Goal: Information Seeking & Learning: Learn about a topic

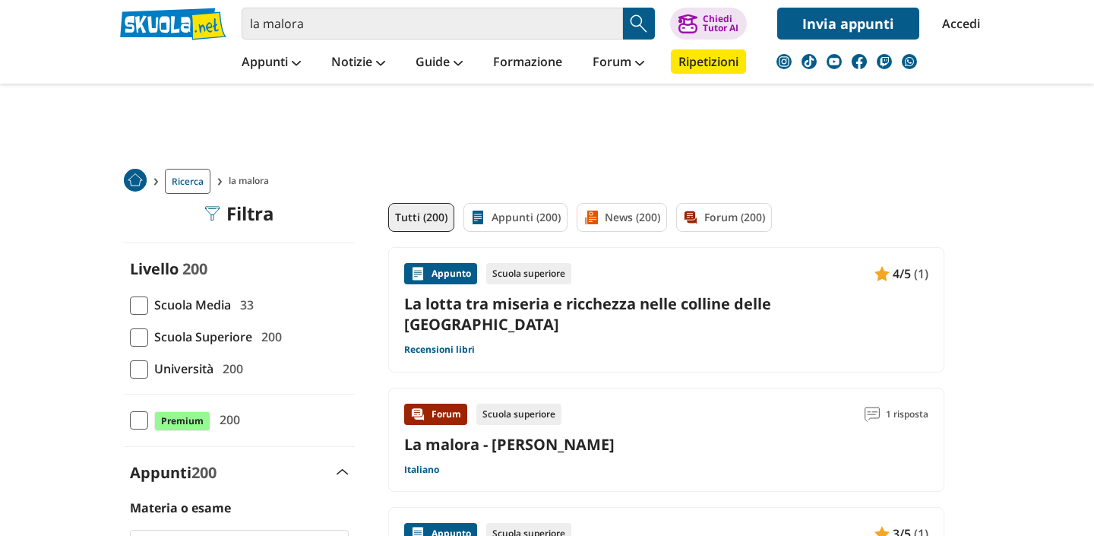
scroll to position [79, 0]
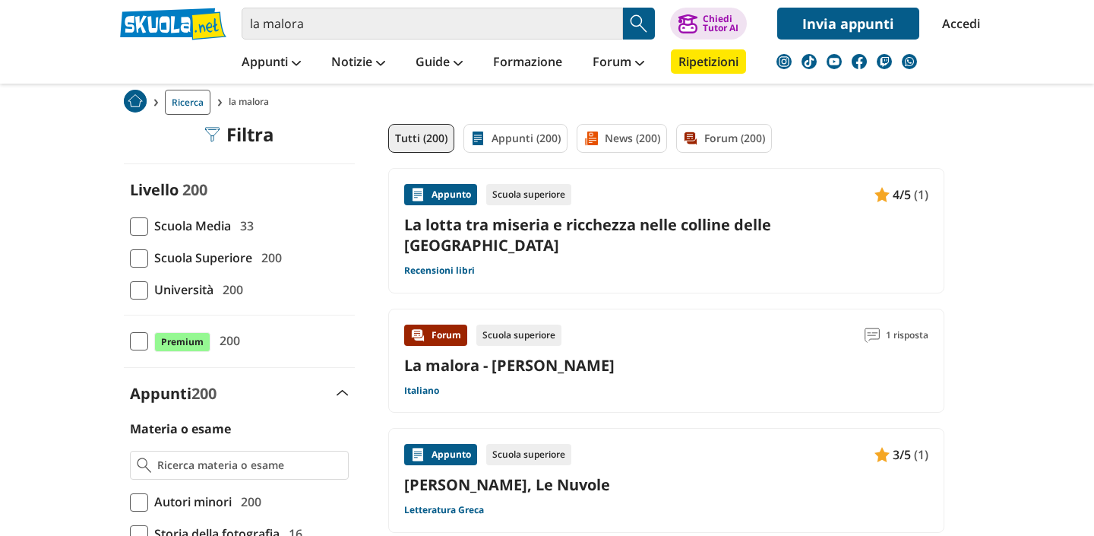
click at [436, 325] on div "Forum" at bounding box center [435, 335] width 63 height 21
click at [507, 325] on div "Scuola superiore" at bounding box center [519, 335] width 85 height 21
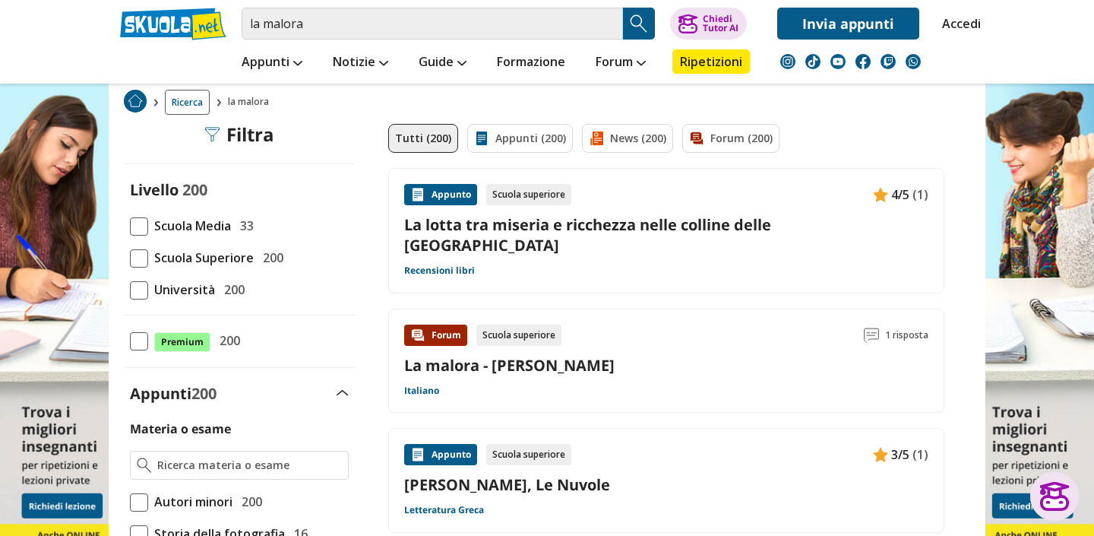
scroll to position [0, 0]
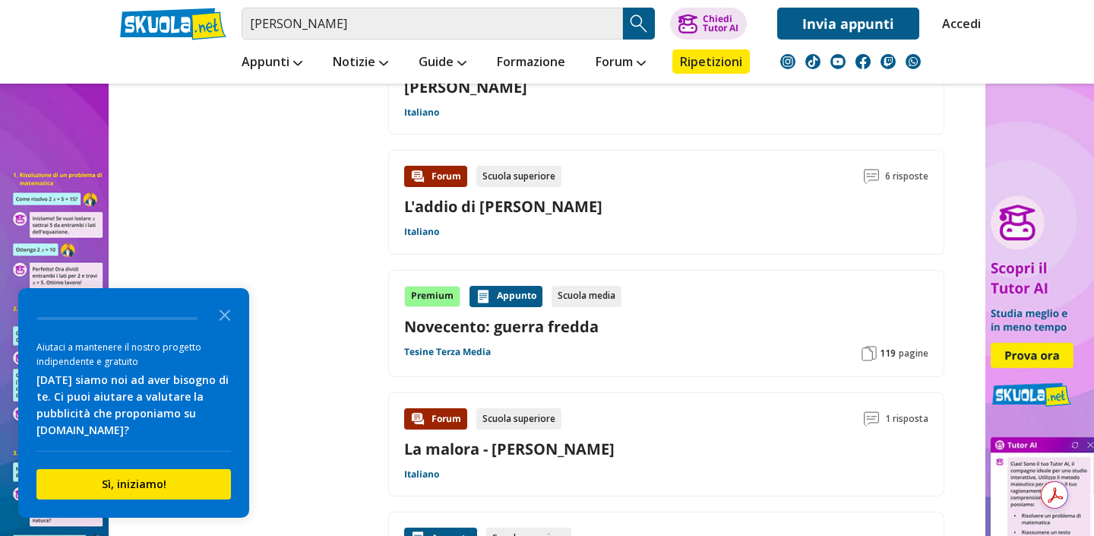
scroll to position [2114, 0]
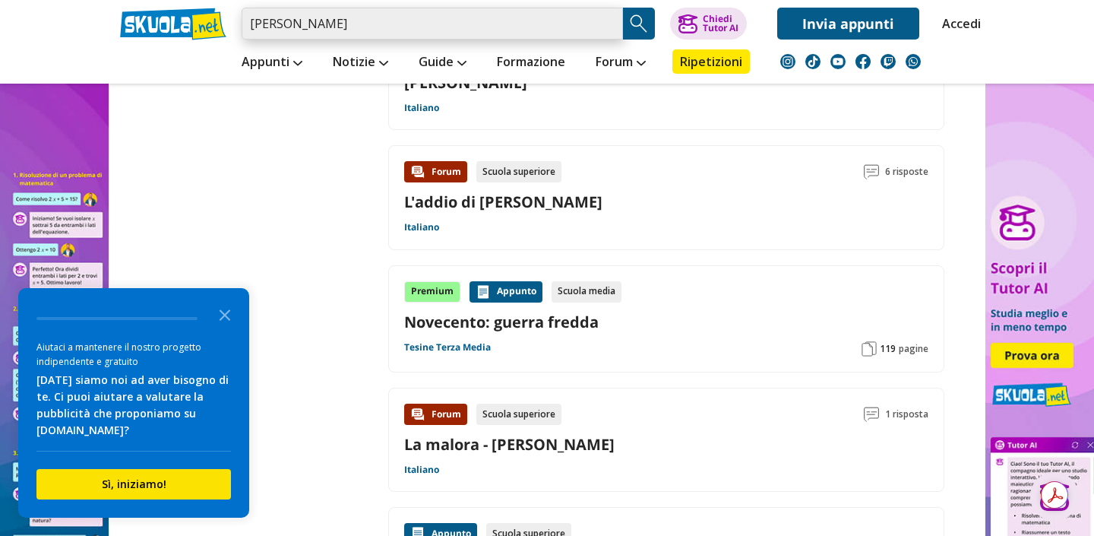
click at [334, 18] on input "beppe fenoglio" at bounding box center [433, 24] width 382 height 32
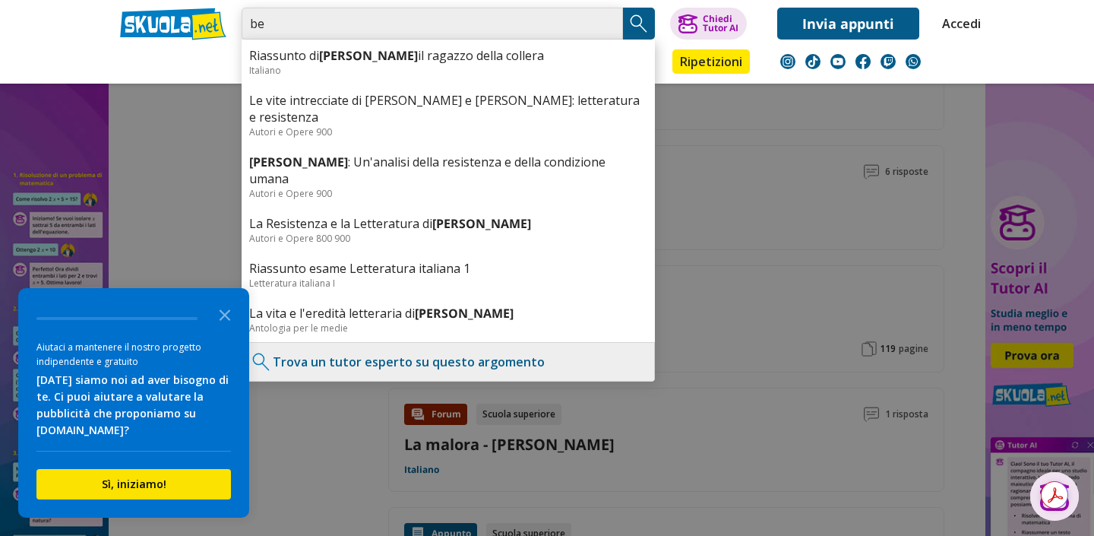
type input "b"
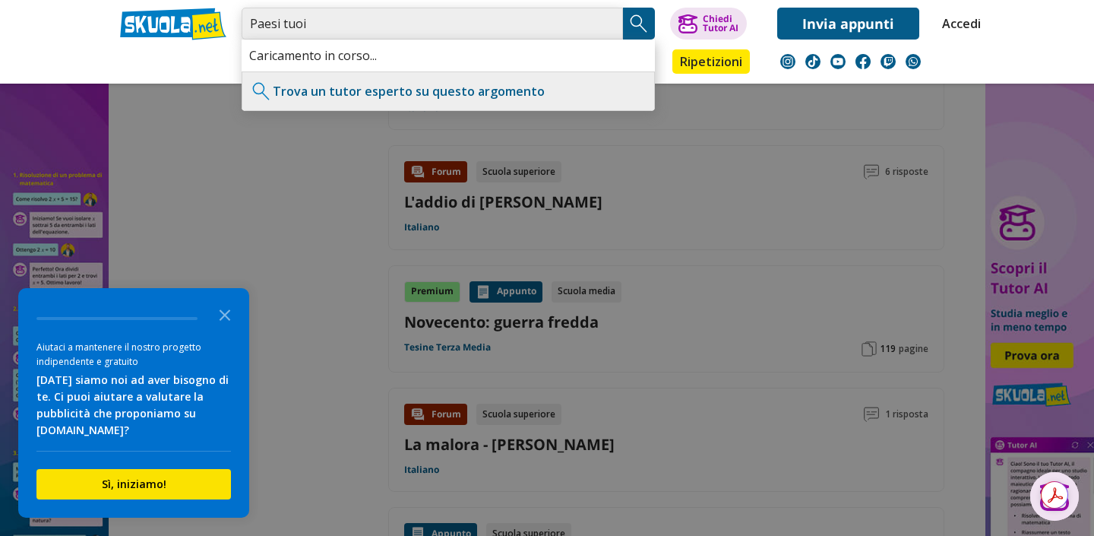
type input "Paesi tuoi"
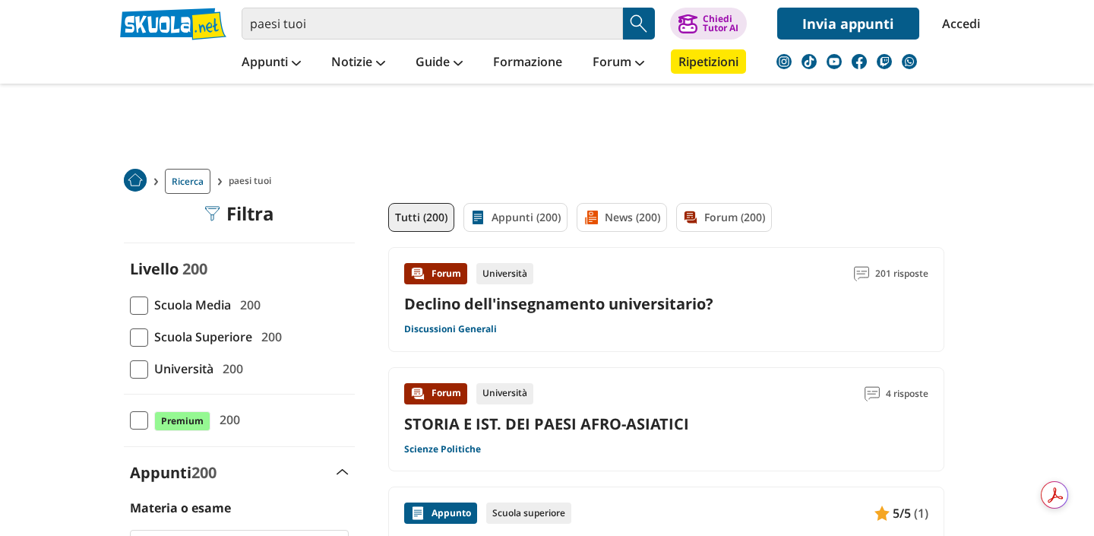
click at [641, 24] on img "Search Button" at bounding box center [639, 23] width 23 height 23
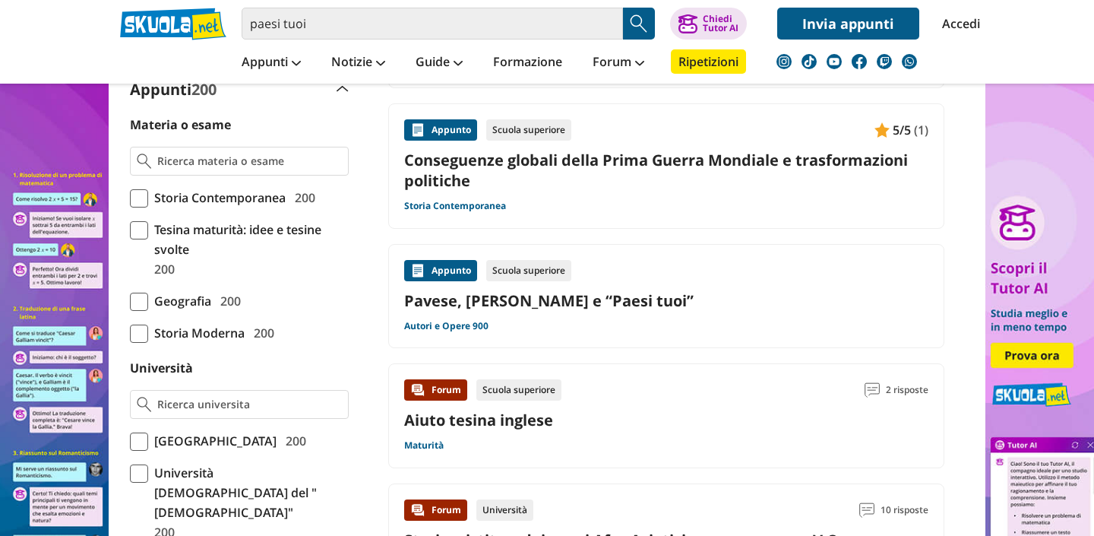
scroll to position [386, 0]
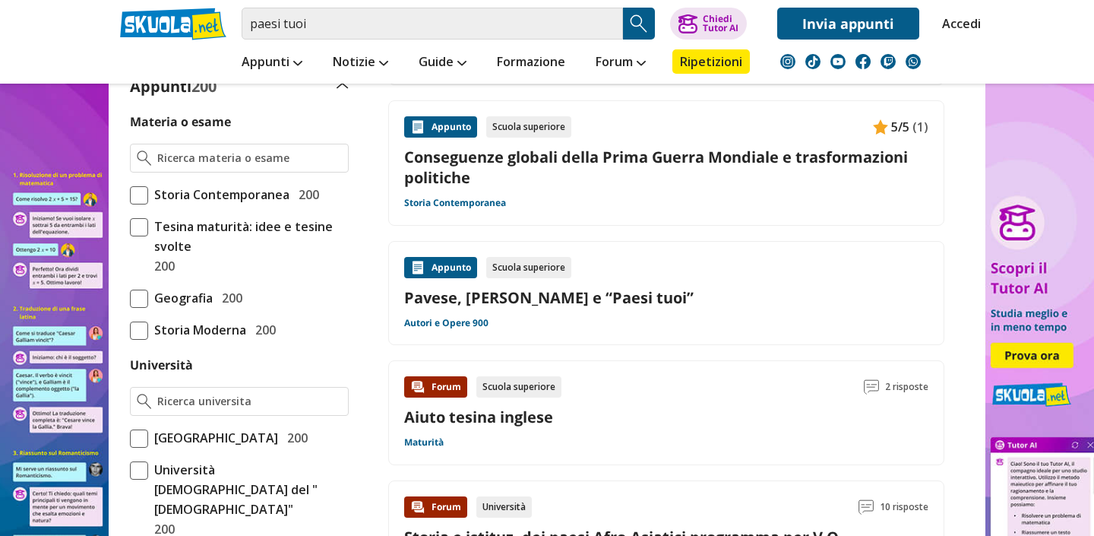
click at [494, 297] on link "Pavese, [PERSON_NAME] e “Paesi tuoi”" at bounding box center [666, 297] width 524 height 21
